Goal: Task Accomplishment & Management: Manage account settings

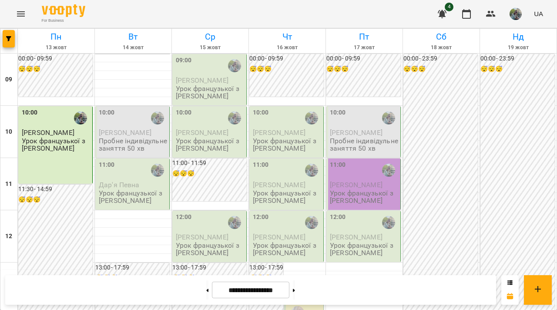
click at [343, 144] on p "Пробне індивідульне заняття 50 хв" at bounding box center [364, 144] width 69 height 15
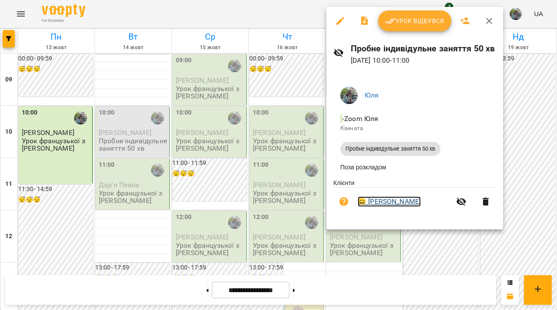
click at [378, 200] on link "😀 [PERSON_NAME]" at bounding box center [388, 201] width 63 height 10
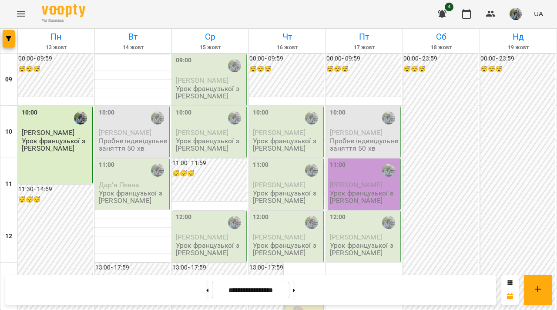
scroll to position [505, 0]
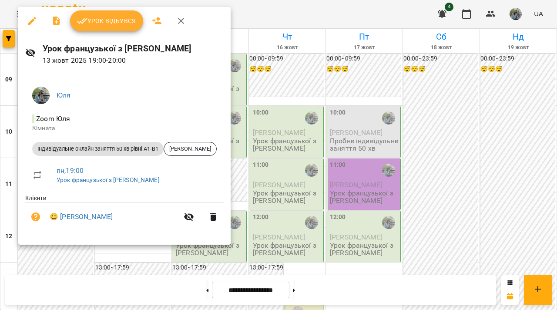
click at [123, 24] on span "Урок відбувся" at bounding box center [106, 21] width 59 height 10
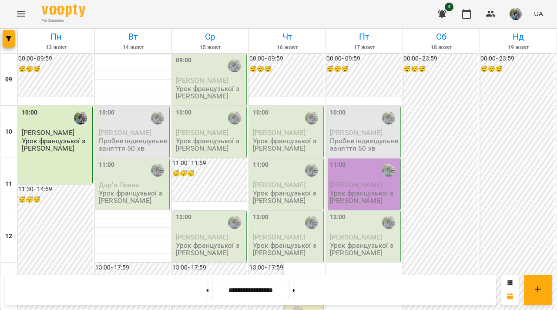
scroll to position [13, 0]
